Goal: Task Accomplishment & Management: Manage account settings

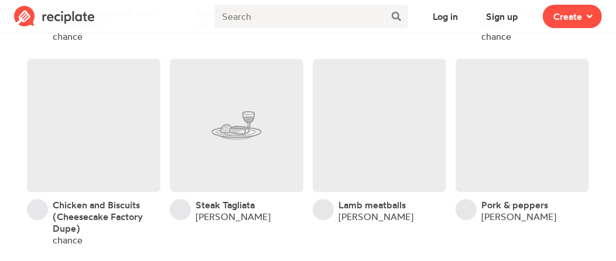
scroll to position [1932, 0]
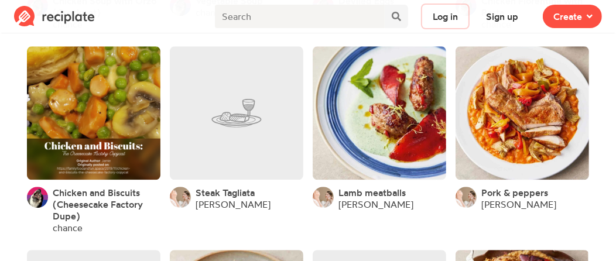
click at [460, 18] on button "Log in" at bounding box center [445, 16] width 46 height 23
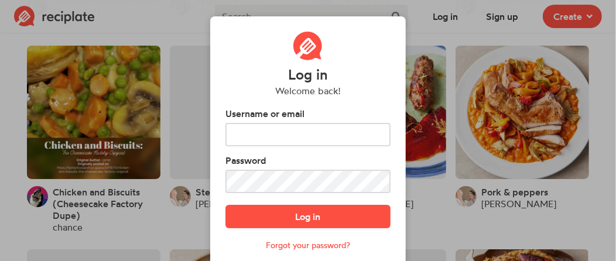
scroll to position [0, 0]
click at [295, 126] on input "text" at bounding box center [307, 134] width 165 height 23
click at [317, 244] on link "Forgot your password?" at bounding box center [308, 245] width 84 height 10
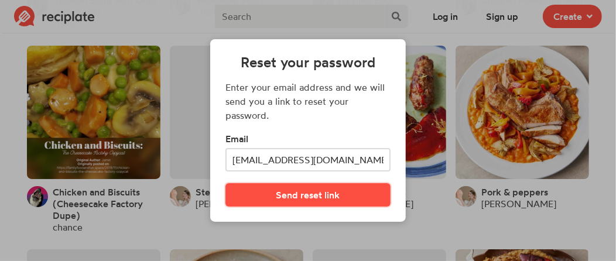
click at [291, 201] on button "Send reset link" at bounding box center [307, 194] width 165 height 23
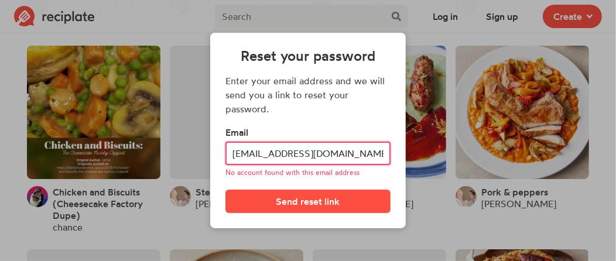
drag, startPoint x: 295, startPoint y: 155, endPoint x: 232, endPoint y: 160, distance: 63.5
click at [232, 160] on input "[EMAIL_ADDRESS][DOMAIN_NAME]" at bounding box center [307, 153] width 165 height 23
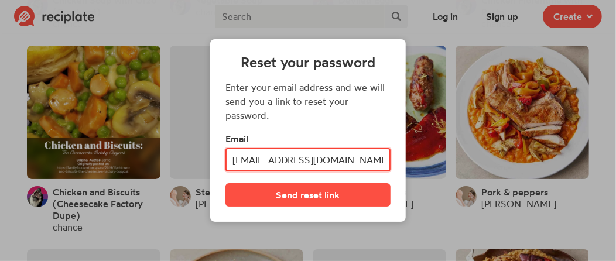
click at [225, 183] on button "Send reset link" at bounding box center [307, 194] width 165 height 23
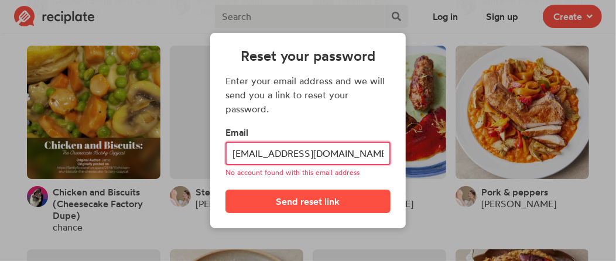
drag, startPoint x: 367, startPoint y: 151, endPoint x: 305, endPoint y: 159, distance: 63.2
click at [305, 159] on input "[EMAIL_ADDRESS][DOMAIN_NAME]" at bounding box center [307, 153] width 165 height 23
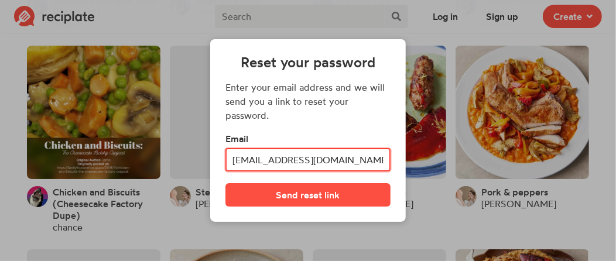
type input "[EMAIL_ADDRESS][DOMAIN_NAME]"
click at [225, 183] on button "Send reset link" at bounding box center [307, 194] width 165 height 23
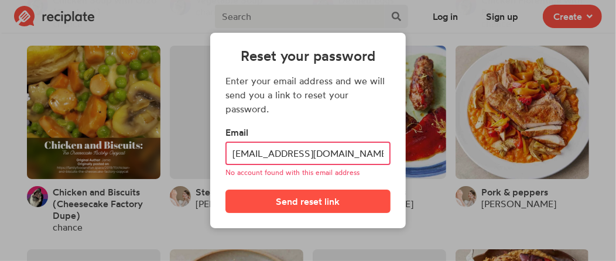
click at [423, 43] on div "Reset your password Enter your email address and we will send you a link to res…" at bounding box center [308, 130] width 616 height 261
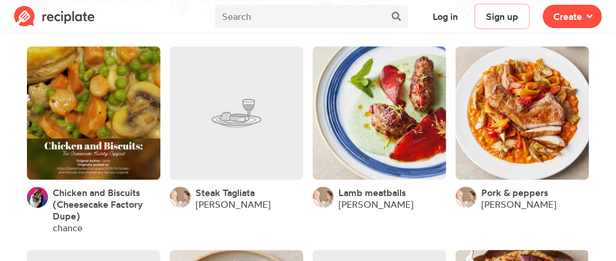
click at [491, 19] on button "Sign up" at bounding box center [502, 16] width 53 height 23
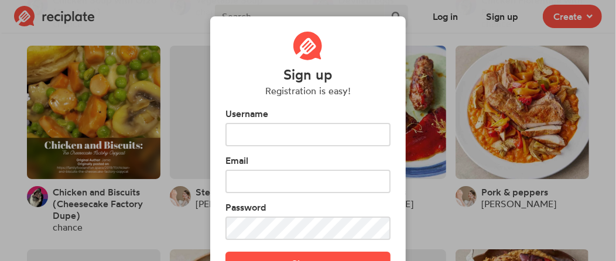
scroll to position [0, 0]
type input "C"
type input "carolntxas"
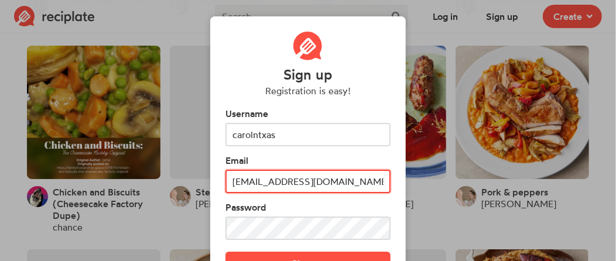
type input "[EMAIL_ADDRESS][DOMAIN_NAME]"
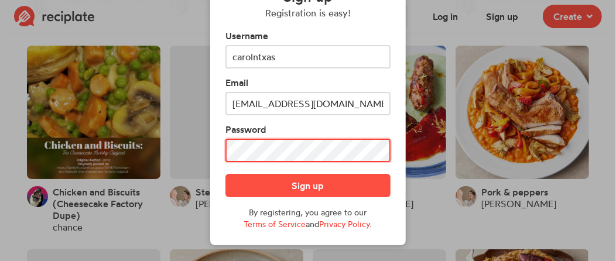
scroll to position [78, 0]
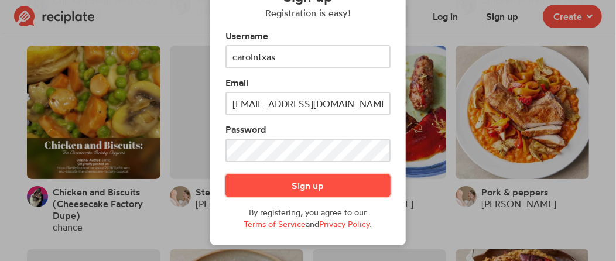
click at [276, 186] on button "Sign up" at bounding box center [307, 185] width 165 height 23
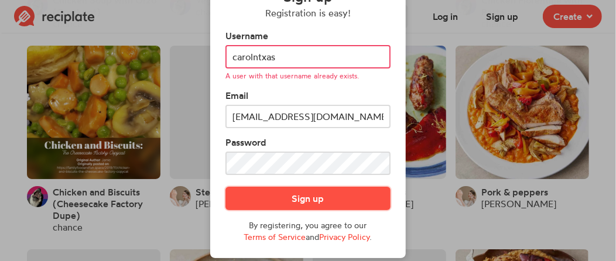
scroll to position [0, 0]
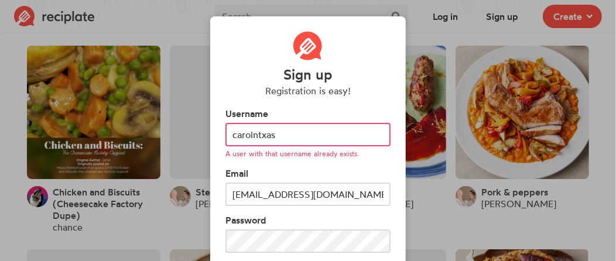
click at [449, 13] on div "Sign up Registration is easy! Username carolntxas A user with that username alr…" at bounding box center [308, 130] width 616 height 261
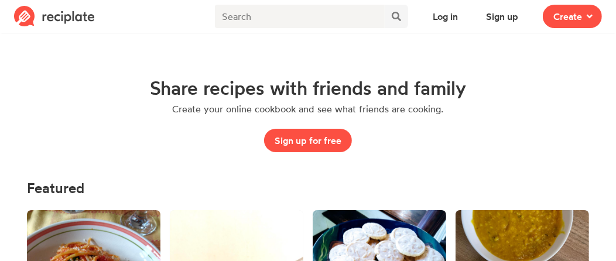
scroll to position [1932, 0]
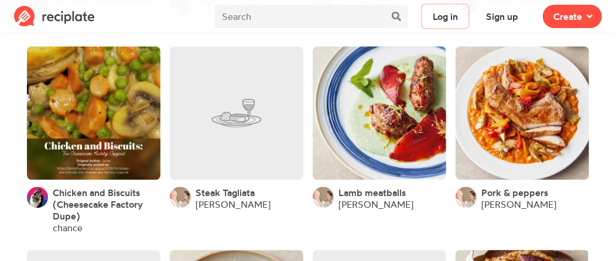
click at [456, 18] on button "Log in" at bounding box center [445, 16] width 46 height 23
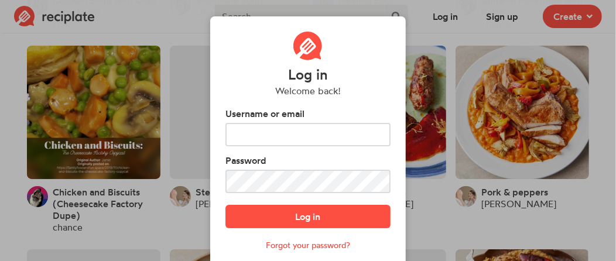
scroll to position [0, 0]
click at [309, 135] on input "text" at bounding box center [307, 134] width 165 height 23
type input "v"
type input "carolntxas"
click at [274, 243] on link "Forgot your password?" at bounding box center [308, 245] width 84 height 10
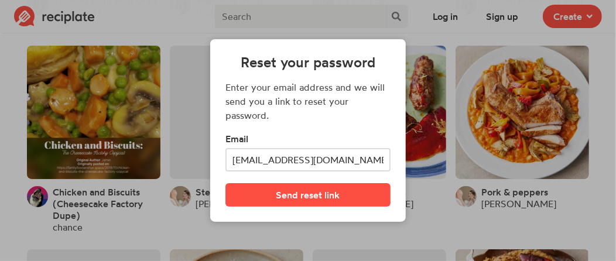
type input "[EMAIL_ADDRESS][DOMAIN_NAME]"
click at [225, 183] on button "Send reset link" at bounding box center [307, 194] width 165 height 23
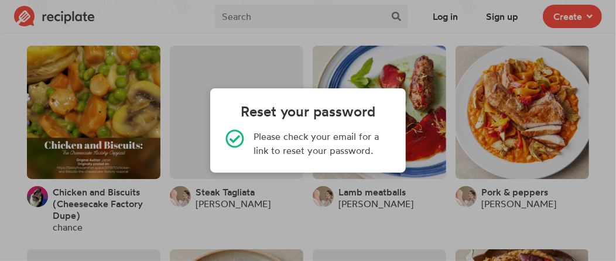
click at [598, 214] on div "Reset your password Please check your email for a link to reset your password." at bounding box center [308, 130] width 616 height 261
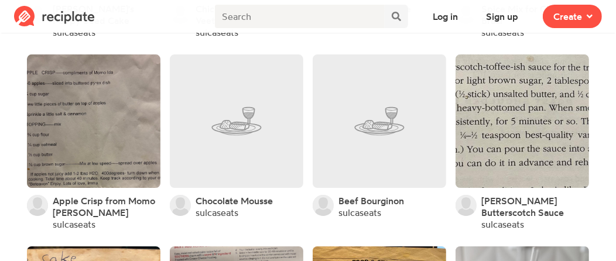
scroll to position [5388, 0]
